Goal: Information Seeking & Learning: Learn about a topic

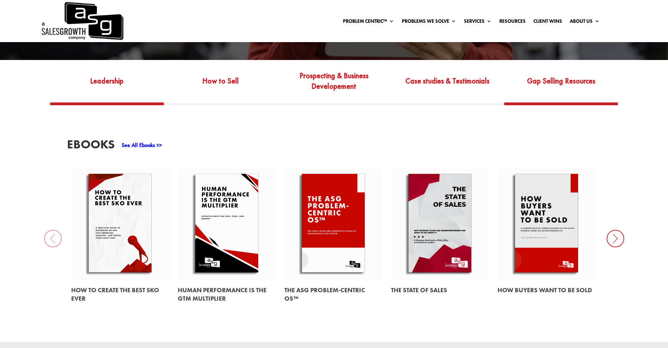
click at [576, 82] on link "Gap Selling Resources" at bounding box center [561, 85] width 114 height 33
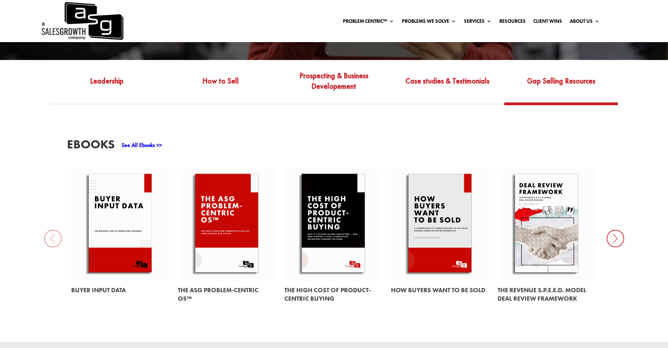
click at [620, 230] on icon at bounding box center [616, 239] width 18 height 18
click at [617, 230] on icon at bounding box center [616, 239] width 18 height 18
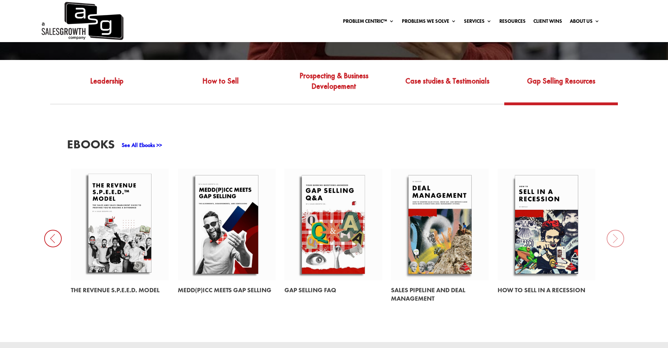
click at [613, 237] on div "EBooks See All Ebooks >> Buyer Input Data The ASG Problem-Centric OS™ The High …" at bounding box center [334, 223] width 668 height 237
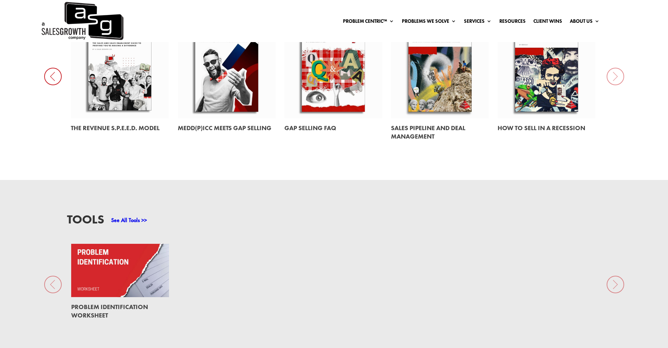
scroll to position [432, 0]
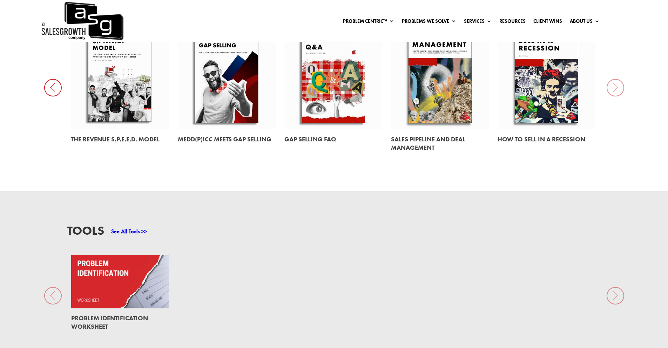
click at [59, 84] on icon at bounding box center [53, 88] width 18 height 18
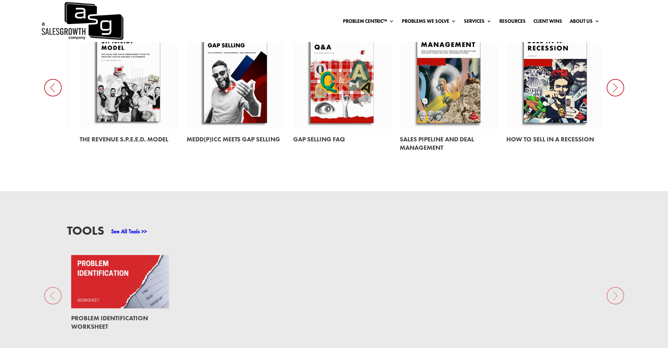
click at [53, 82] on icon at bounding box center [53, 88] width 18 height 18
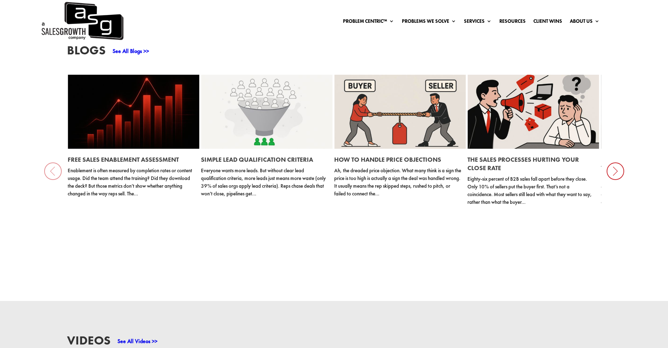
scroll to position [726, 0]
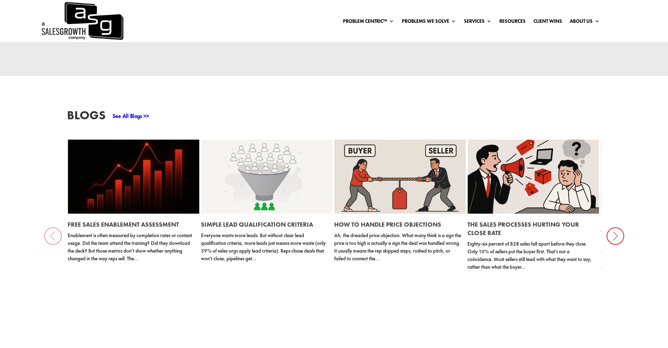
click at [269, 214] on div "Simple Lead Qualification Criteria Everyone wants more leads. But without clear…" at bounding box center [266, 240] width 131 height 53
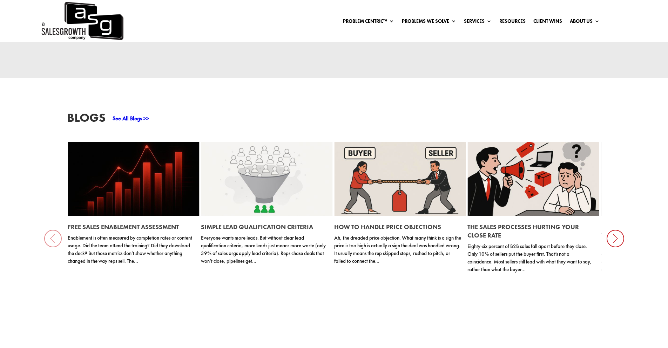
scroll to position [713, 0]
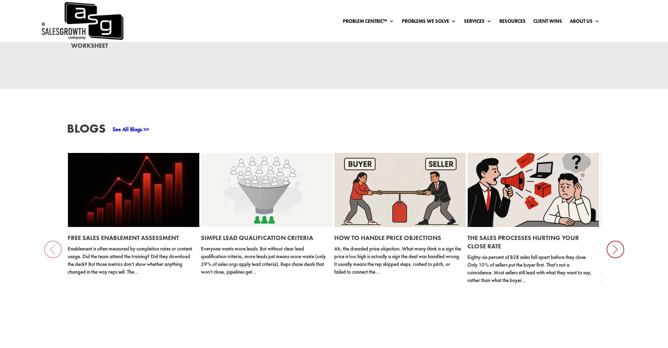
click at [248, 234] on link "Simple Lead Qualification Criteria" at bounding box center [257, 238] width 112 height 8
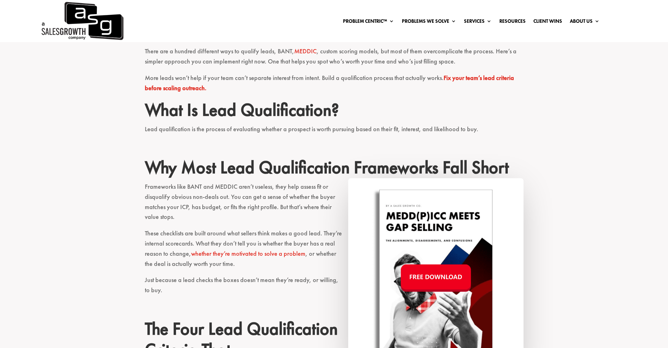
scroll to position [240, 0]
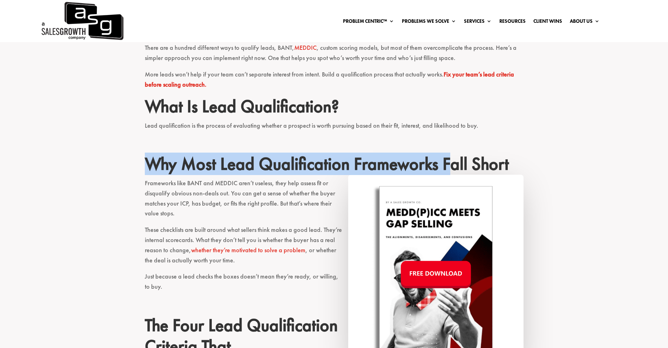
drag, startPoint x: 149, startPoint y: 172, endPoint x: 307, endPoint y: 175, distance: 157.8
click at [432, 174] on h2 "Why Most Lead Qualification Frameworks Fall Short" at bounding box center [334, 165] width 379 height 25
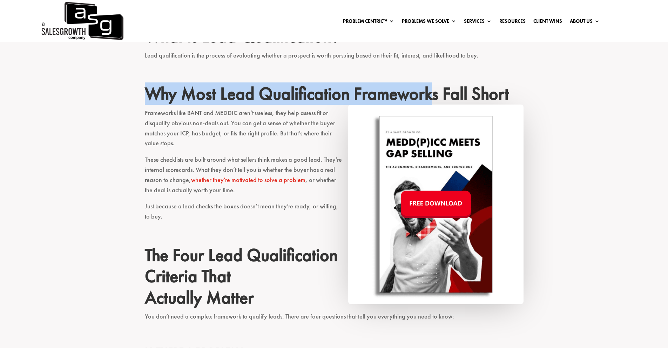
scroll to position [312, 0]
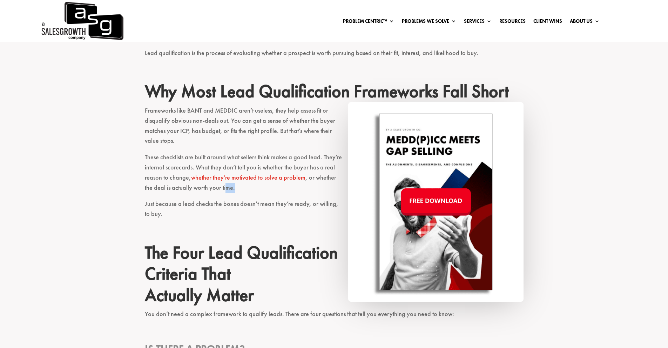
drag, startPoint x: 145, startPoint y: 194, endPoint x: 212, endPoint y: 198, distance: 67.1
click at [226, 191] on p "These checklists are built around what sellers think makes a good lead. They’re…" at bounding box center [334, 175] width 379 height 47
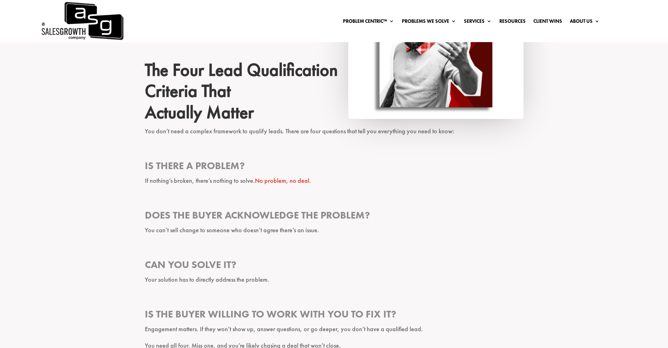
scroll to position [506, 0]
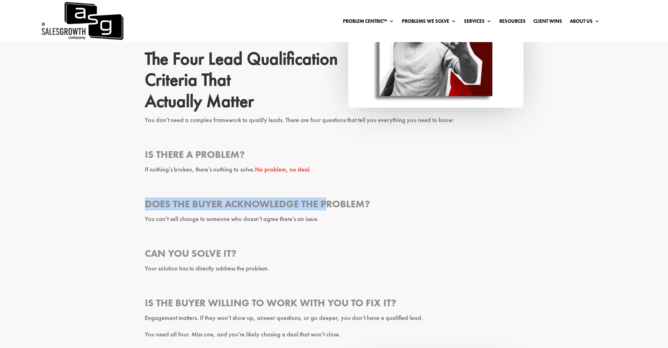
drag, startPoint x: 140, startPoint y: 207, endPoint x: 272, endPoint y: 219, distance: 133.1
click at [329, 202] on div "Everyone wants more leads. But without clear lead qualification criteria, more …" at bounding box center [334, 250] width 668 height 1019
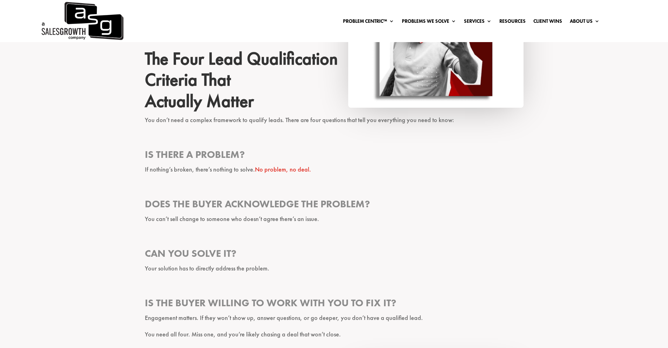
drag, startPoint x: 140, startPoint y: 223, endPoint x: 318, endPoint y: 213, distance: 178.1
click at [318, 213] on div "Everyone wants more leads. But without clear lead qualification criteria, more …" at bounding box center [334, 250] width 668 height 1019
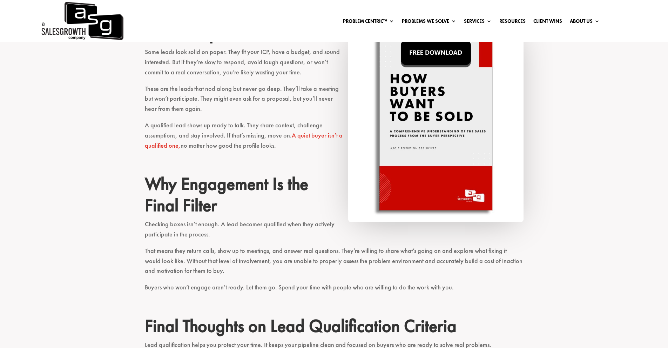
scroll to position [839, 0]
